Goal: Task Accomplishment & Management: Complete application form

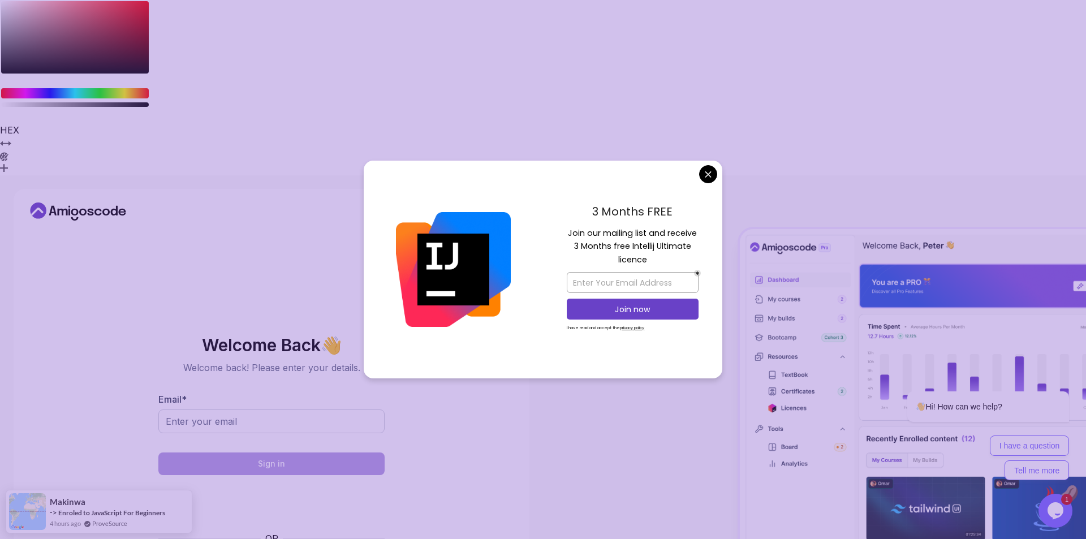
click at [710, 171] on body "◀ } HEX R G B A H S% L% A" at bounding box center [543, 357] width 1086 height 714
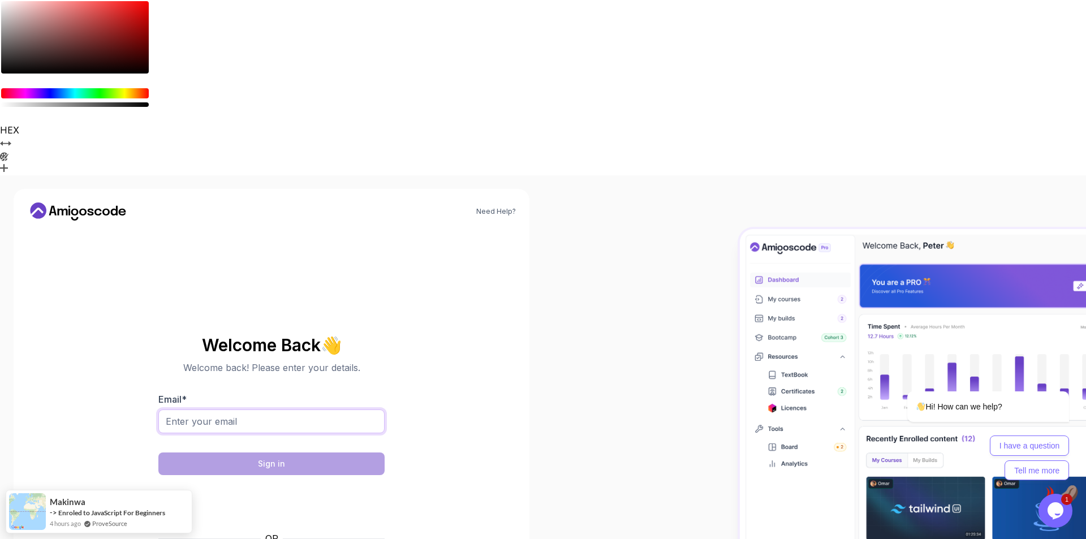
click at [263, 409] on input "Email *" at bounding box center [271, 421] width 226 height 24
paste input "[EMAIL_ADDRESS][DOMAIN_NAME]"
type input "[EMAIL_ADDRESS][DOMAIN_NAME]"
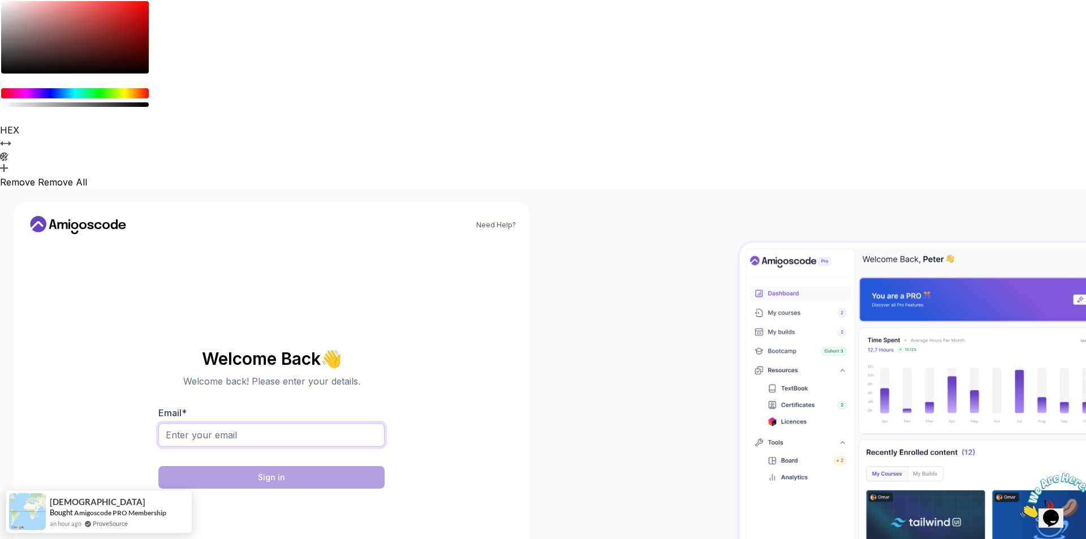
click at [295, 423] on input "Email *" at bounding box center [271, 435] width 226 height 24
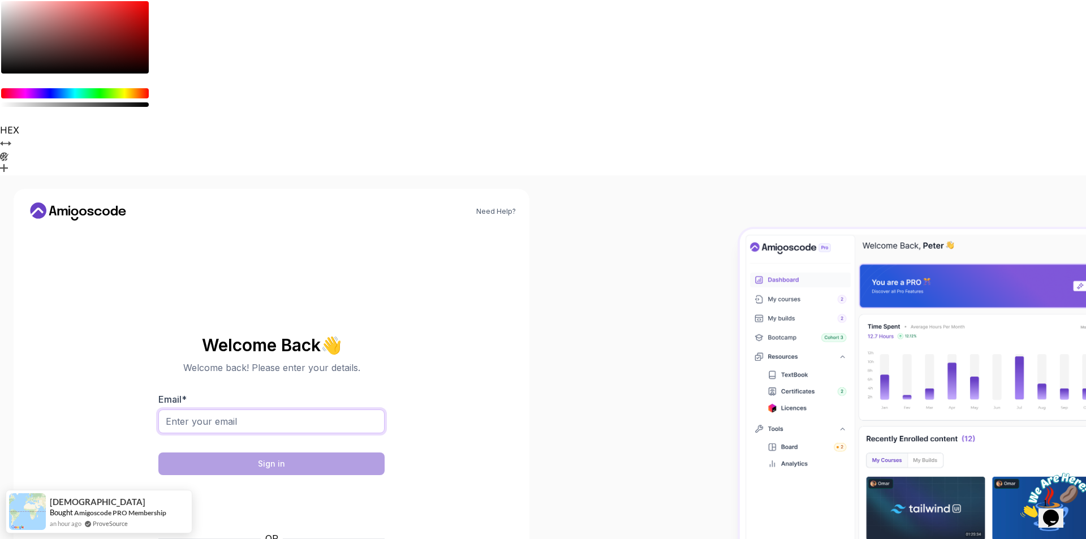
paste input "[EMAIL_ADDRESS][DOMAIN_NAME]"
type input "[EMAIL_ADDRESS][DOMAIN_NAME]"
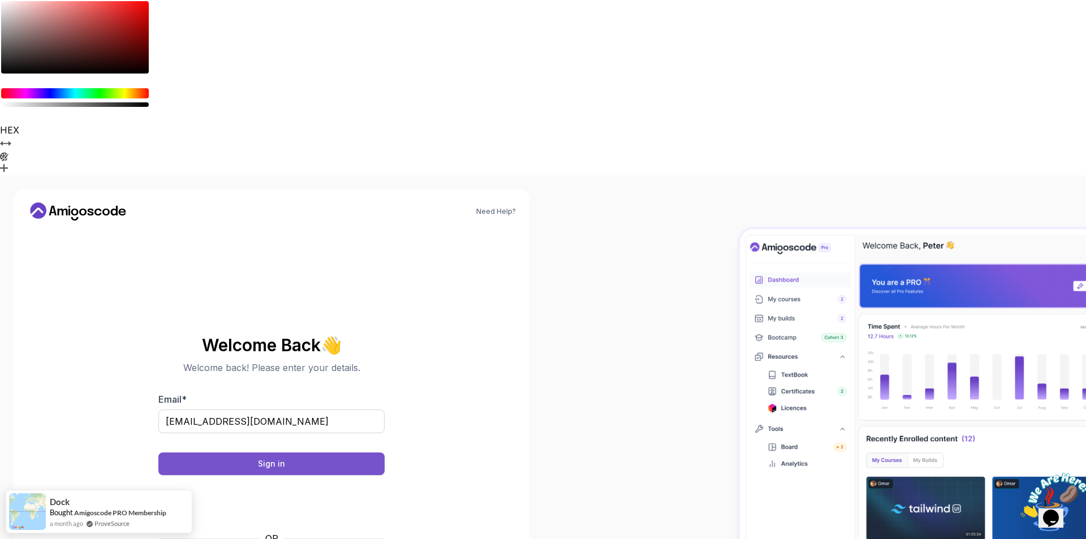
click at [223, 452] on button "Sign in" at bounding box center [271, 463] width 226 height 23
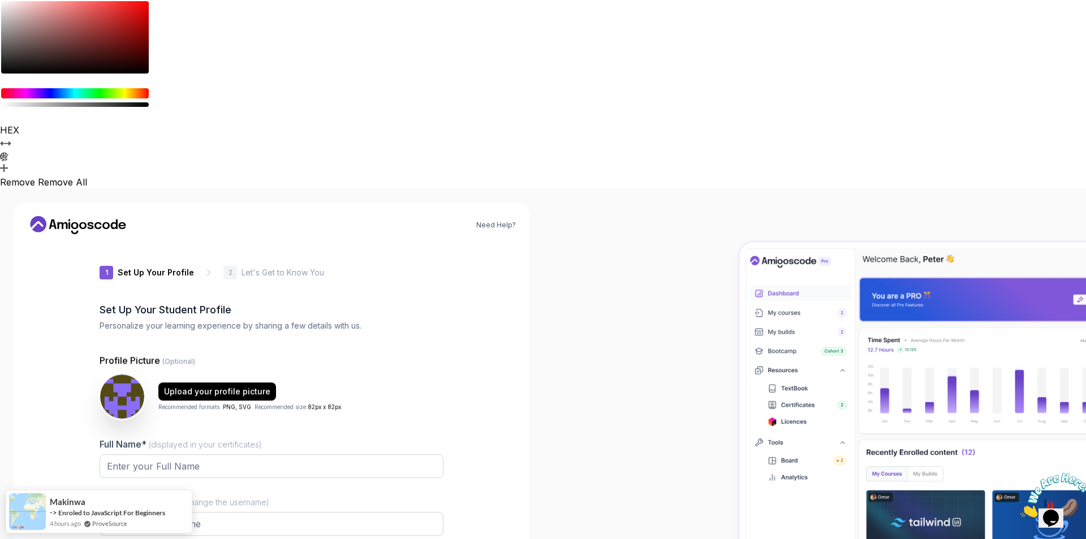
type input "proudlioncde56"
click at [184, 455] on input "Full Name* (displayed in your certificates)" at bounding box center [272, 467] width 344 height 24
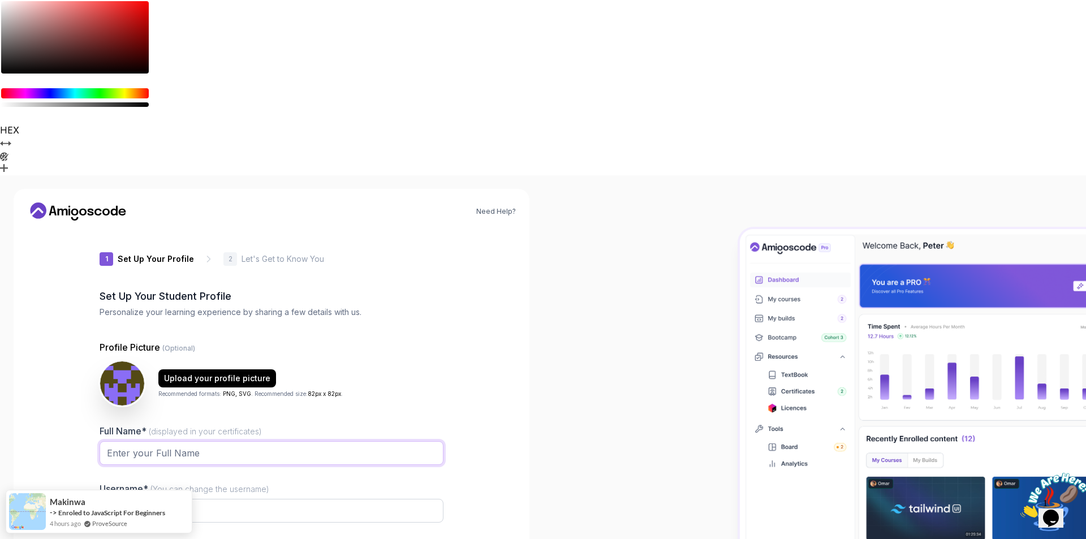
click at [141, 441] on input "Full Name* (displayed in your certificates)" at bounding box center [272, 453] width 344 height 24
type input "Saksham"
drag, startPoint x: 401, startPoint y: 349, endPoint x: 309, endPoint y: 349, distance: 91.6
click at [401, 525] on div at bounding box center [272, 530] width 344 height 10
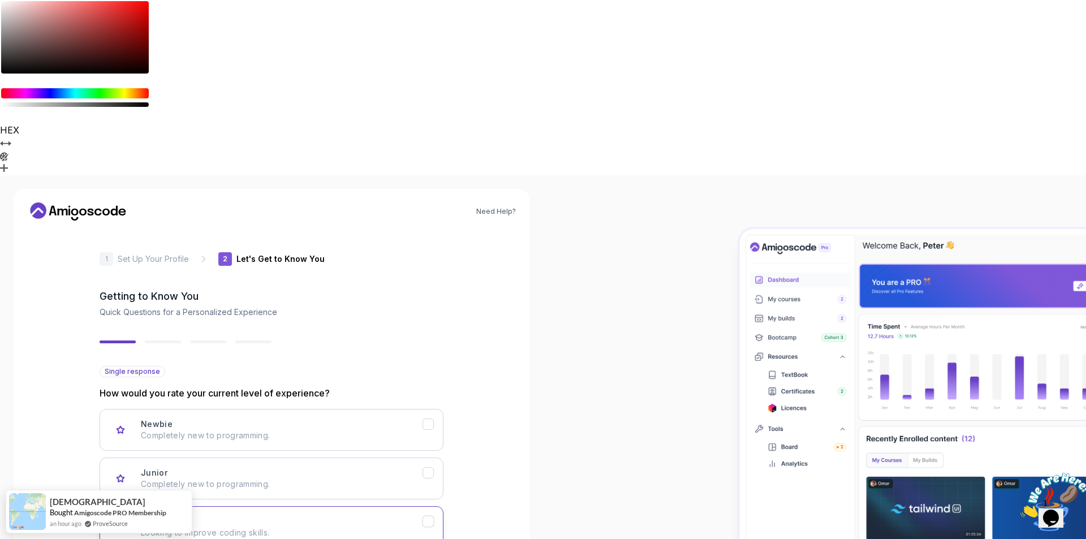
click at [228, 527] on p "Looking to improve coding skills." at bounding box center [282, 532] width 282 height 11
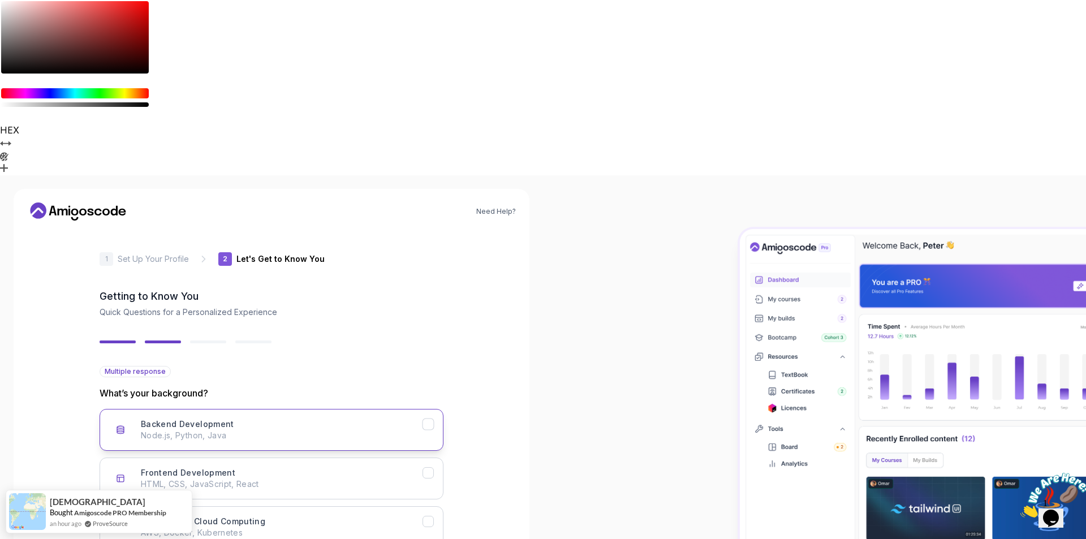
click at [178, 430] on p "Node.js, Python, Java" at bounding box center [282, 435] width 282 height 11
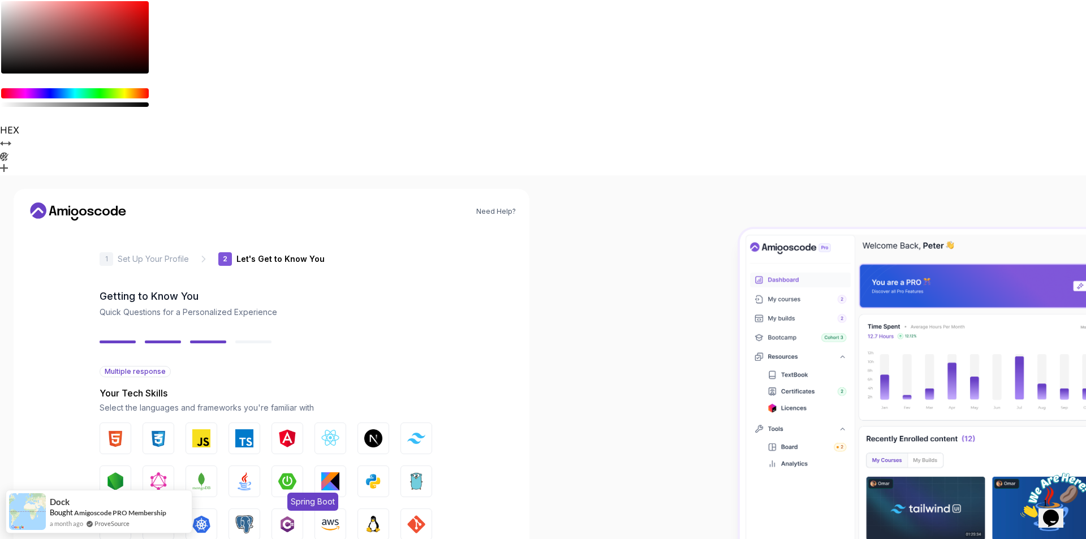
click at [281, 465] on button "Spring Boot" at bounding box center [287, 481] width 32 height 32
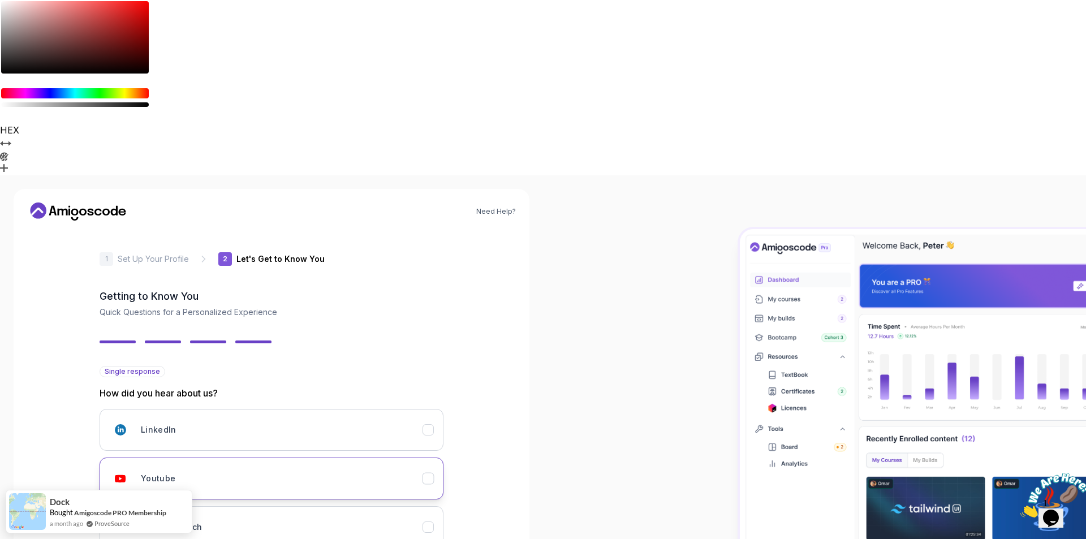
click at [254, 467] on div "Youtube" at bounding box center [282, 478] width 282 height 23
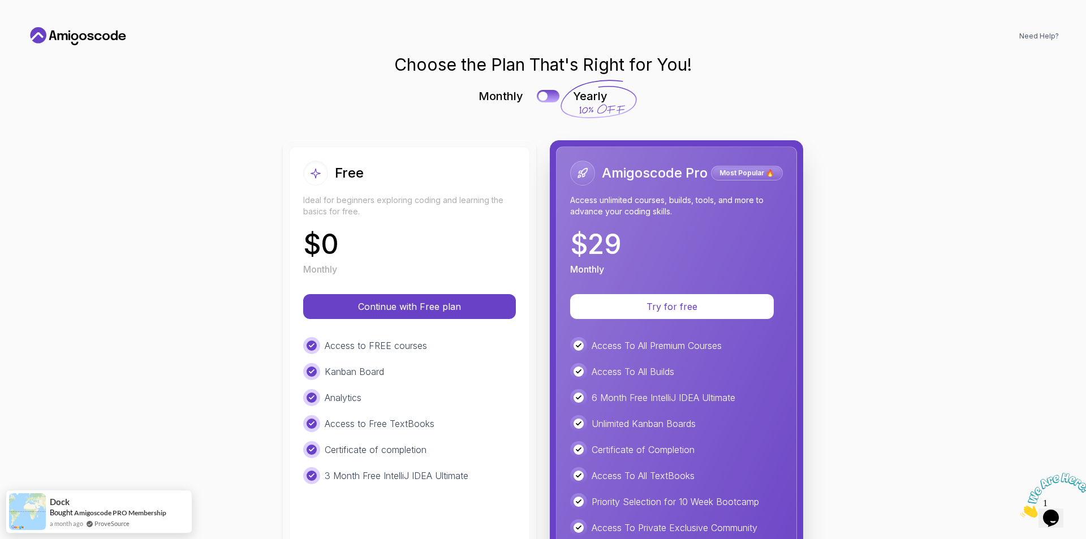
click at [366, 184] on div "Free" at bounding box center [409, 173] width 213 height 25
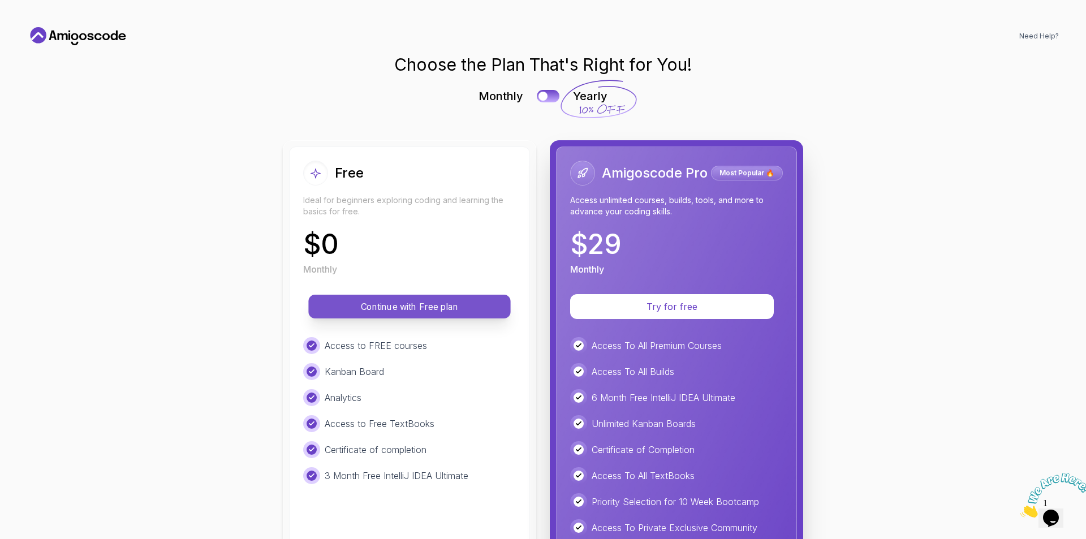
click at [395, 312] on p "Continue with Free plan" at bounding box center [409, 306] width 176 height 13
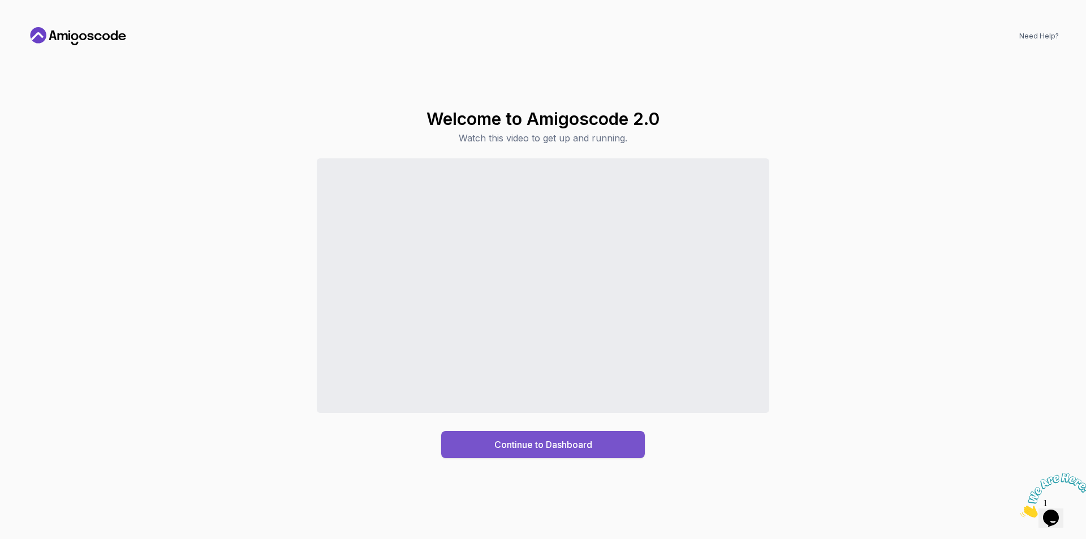
click at [587, 455] on button "Continue to Dashboard" at bounding box center [543, 444] width 204 height 27
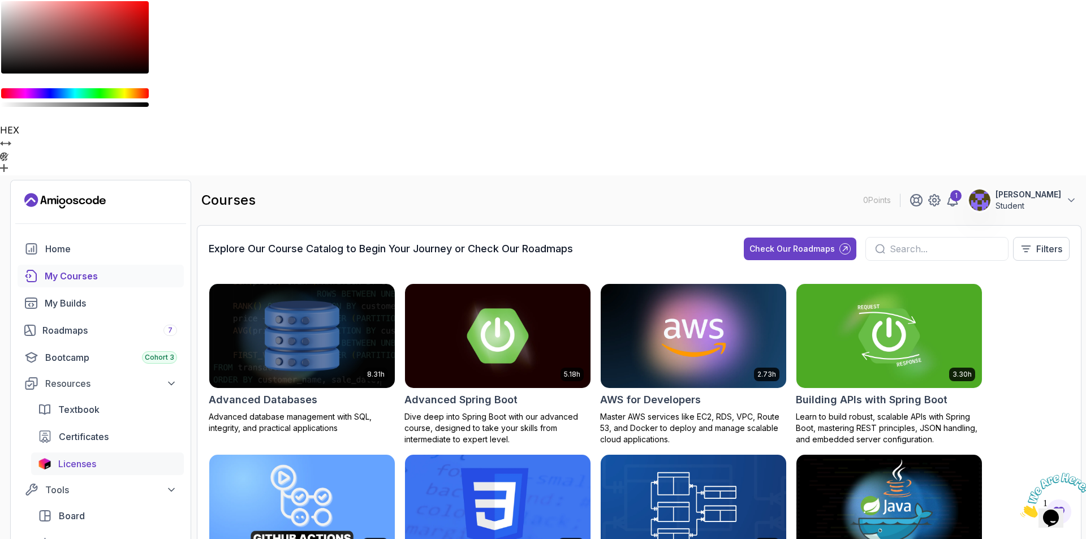
click at [84, 457] on span "Licenses" at bounding box center [77, 464] width 38 height 14
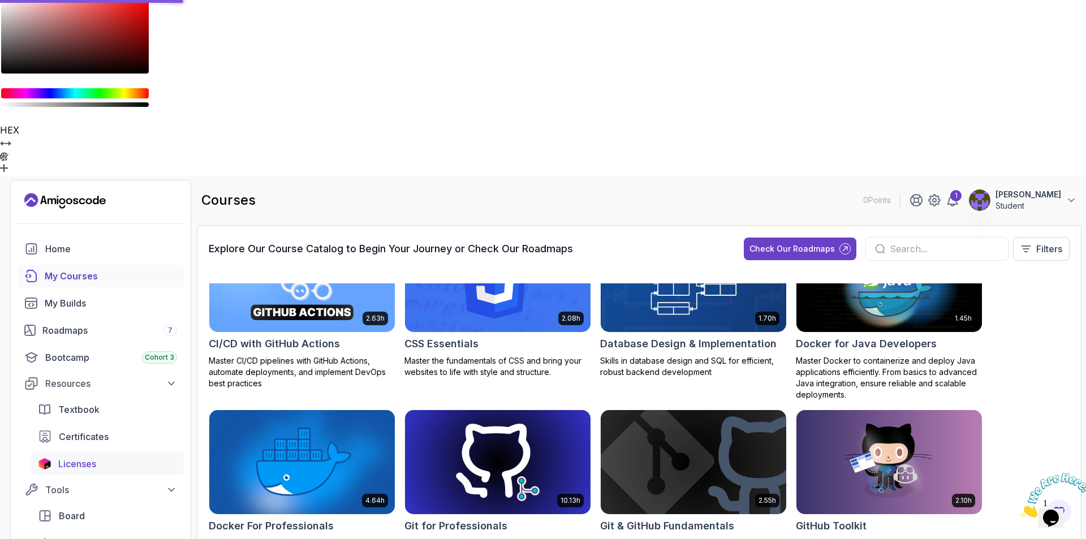
click at [85, 457] on span "Licenses" at bounding box center [77, 464] width 38 height 14
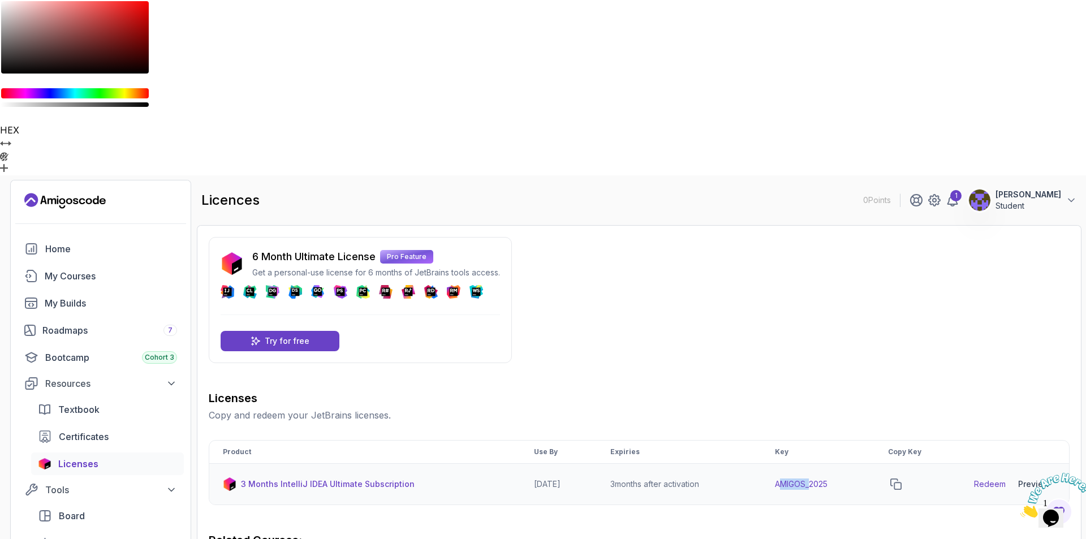
drag, startPoint x: 784, startPoint y: 310, endPoint x: 818, endPoint y: 301, distance: 35.0
click at [818, 464] on td "AMIGOS_2025" at bounding box center [817, 484] width 113 height 41
click at [901, 478] on icon "copy-button" at bounding box center [895, 483] width 11 height 11
click at [480, 477] on div "3 Months IntelliJ IDEA Ultimate Subscription" at bounding box center [365, 484] width 284 height 14
